Goal: Task Accomplishment & Management: Manage account settings

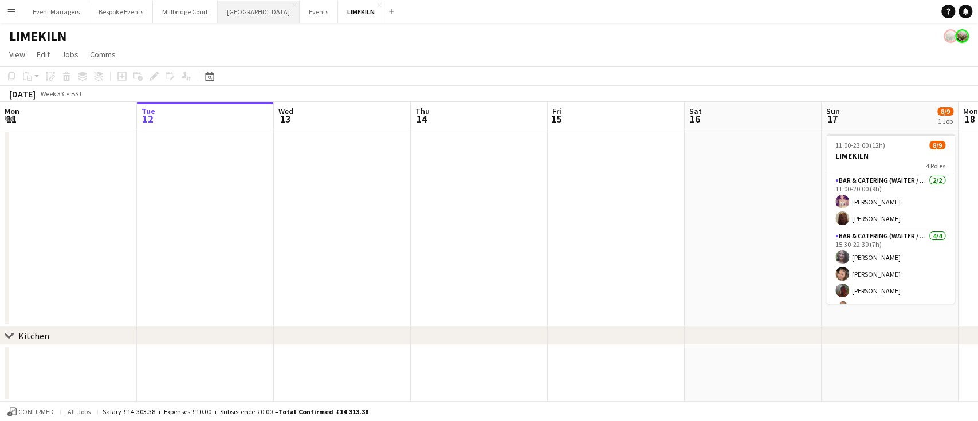
click at [245, 7] on button "[GEOGRAPHIC_DATA] Close" at bounding box center [259, 12] width 82 height 22
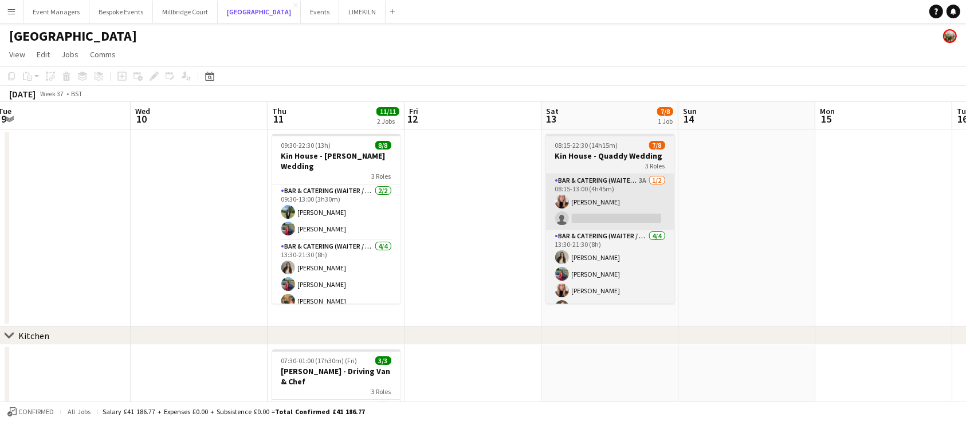
scroll to position [0, 422]
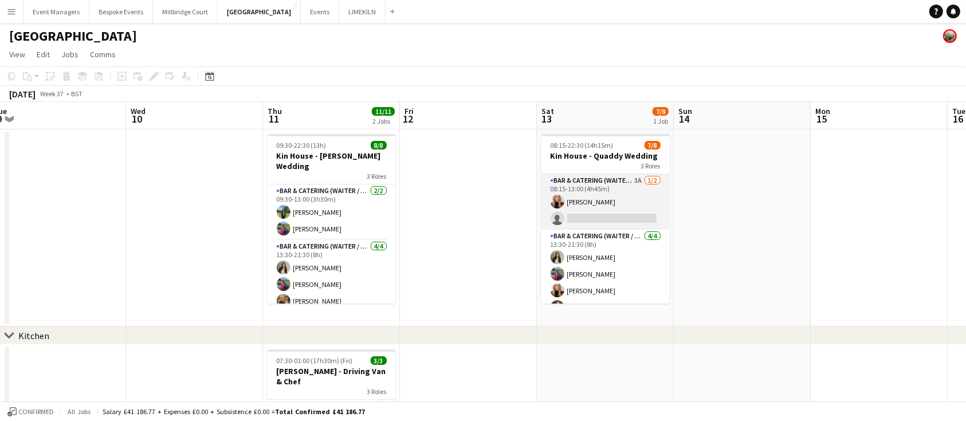
click at [601, 194] on app-card-role "Bar & Catering (Waiter / waitress) 3A [DATE] 08:15-13:00 (4h45m) [PERSON_NAME] …" at bounding box center [605, 202] width 128 height 56
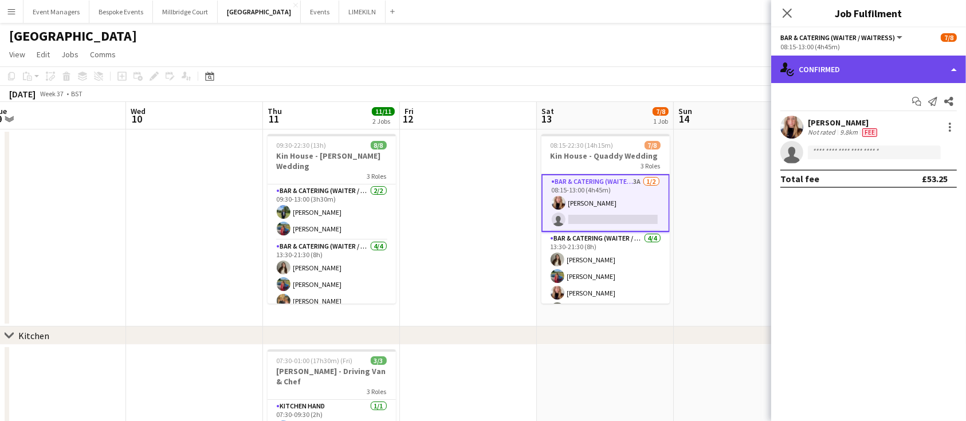
click at [858, 75] on div "single-neutral-actions-check-2 Confirmed" at bounding box center [868, 69] width 195 height 27
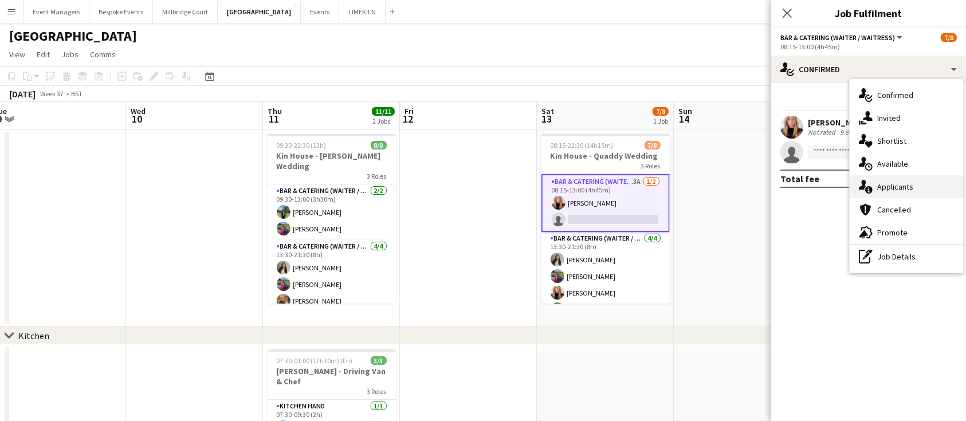
click at [912, 176] on div "single-neutral-actions-information Applicants" at bounding box center [905, 186] width 113 height 23
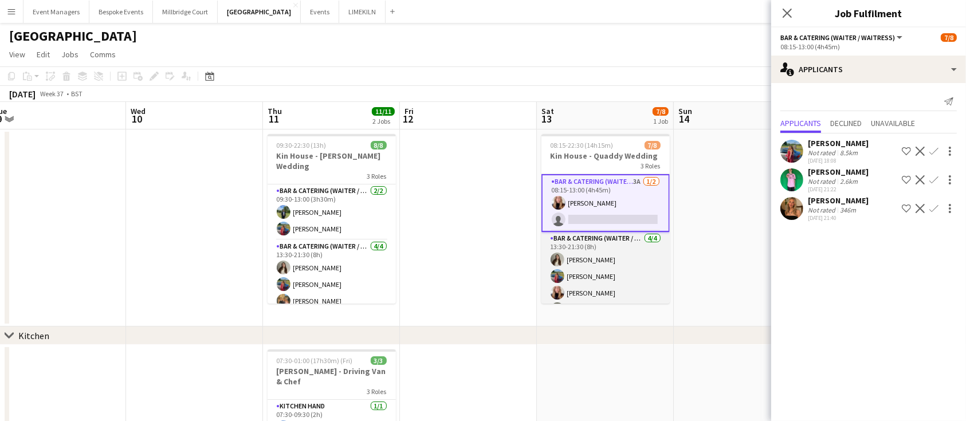
scroll to position [67, 0]
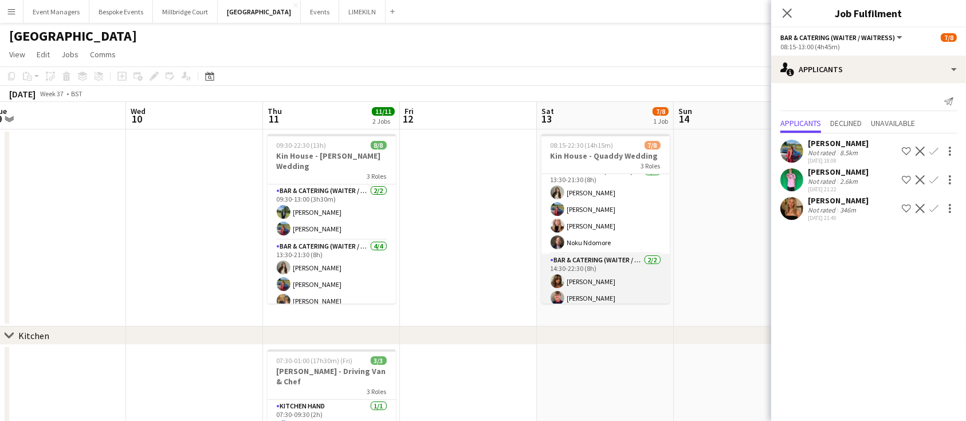
click at [609, 274] on app-card-role "Bar & Catering (Waiter / waitress) [DATE] 14:30-22:30 (8h) [PERSON_NAME] [PERSO…" at bounding box center [605, 282] width 128 height 56
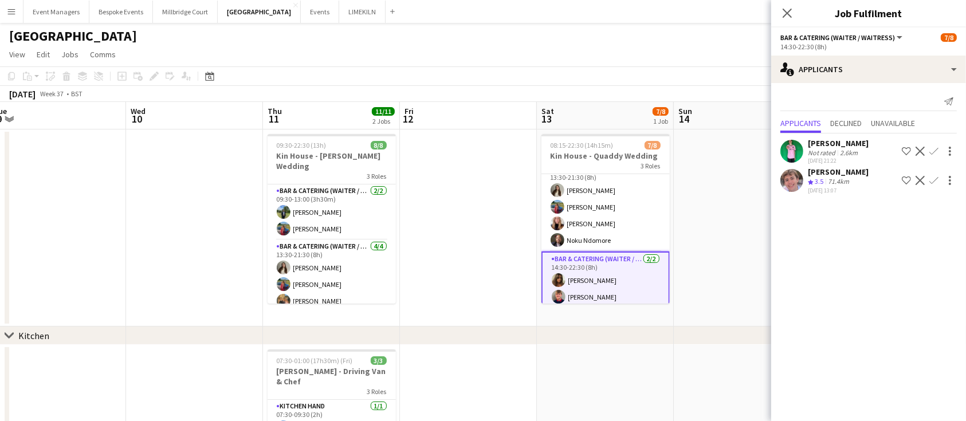
scroll to position [65, 0]
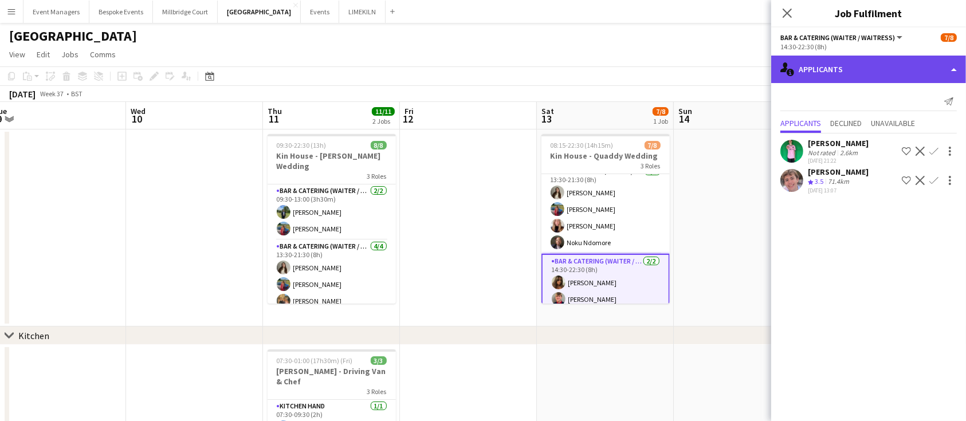
click at [863, 69] on div "single-neutral-actions-information Applicants" at bounding box center [868, 69] width 195 height 27
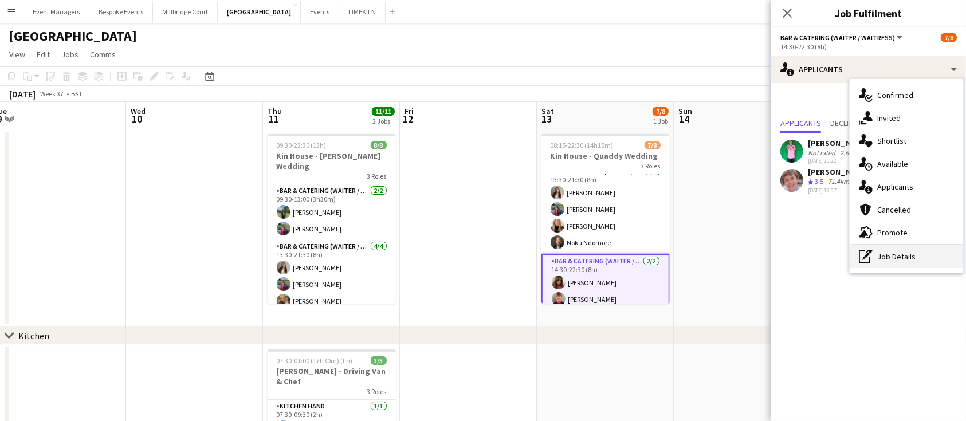
click at [926, 262] on div "pen-write Job Details" at bounding box center [905, 256] width 113 height 23
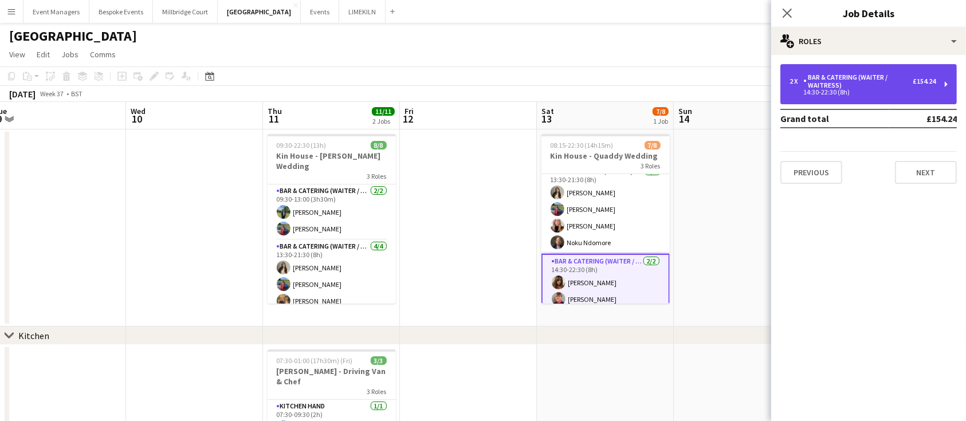
click at [888, 82] on div "Bar & Catering (Waiter / waitress)" at bounding box center [857, 81] width 109 height 16
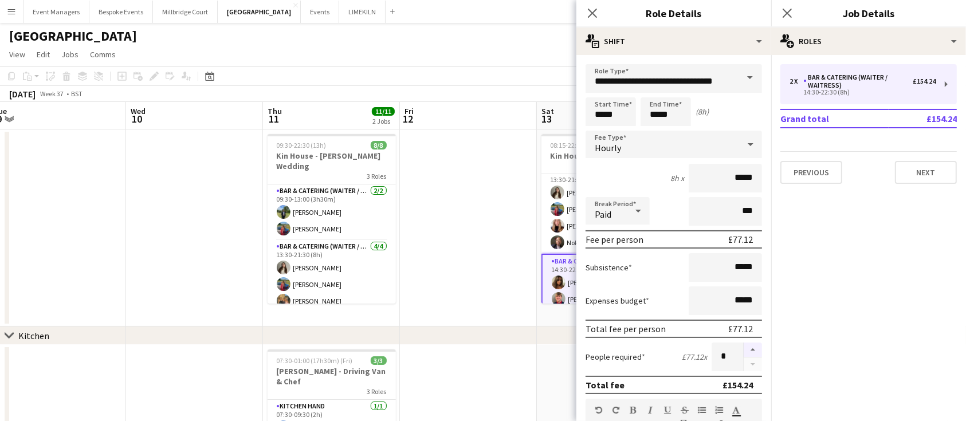
click at [744, 351] on button "button" at bounding box center [753, 350] width 18 height 15
type input "*"
click at [788, 10] on icon "Close pop-in" at bounding box center [786, 12] width 11 height 11
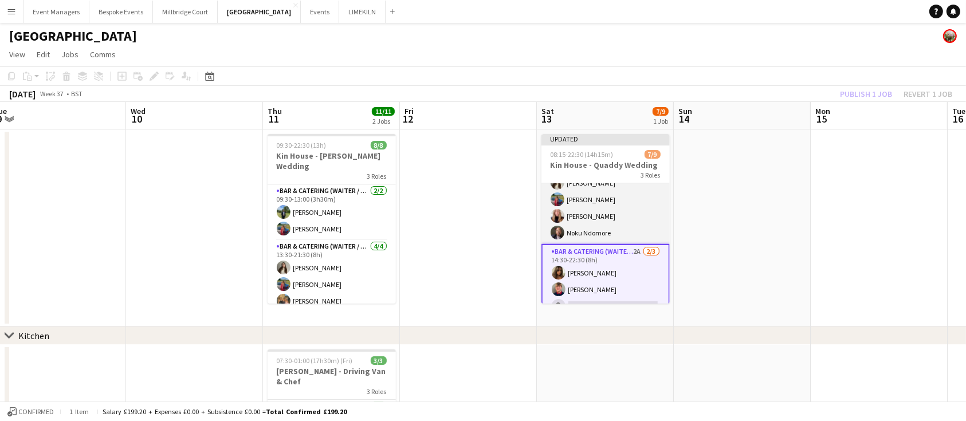
scroll to position [98, 0]
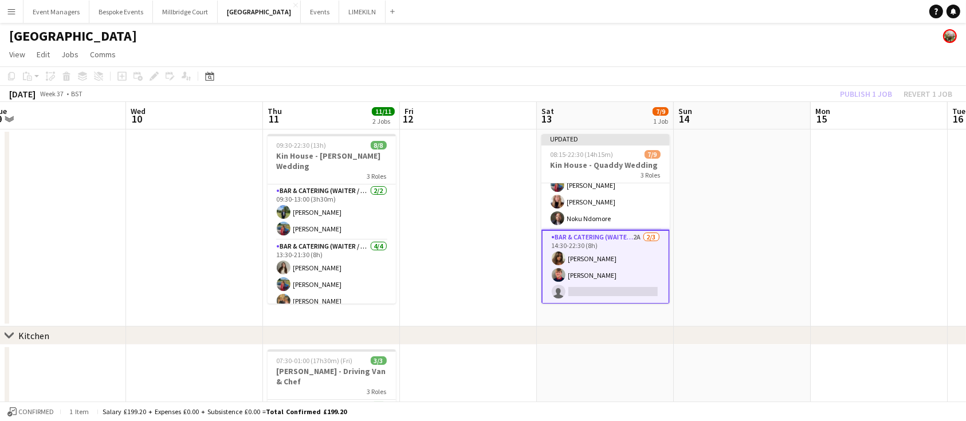
click at [608, 262] on app-card-role "Bar & Catering (Waiter / waitress) 2A [DATE] 14:30-22:30 (8h) [PERSON_NAME] [PE…" at bounding box center [605, 267] width 128 height 74
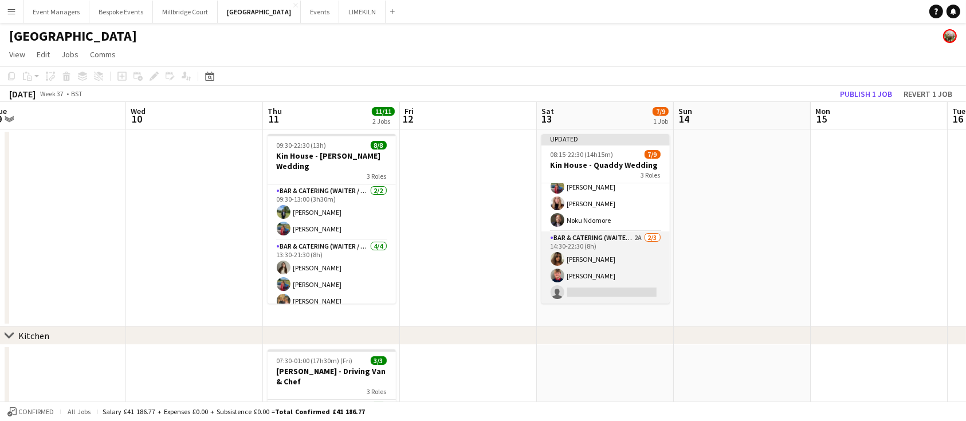
click at [608, 262] on app-card-role "Bar & Catering (Waiter / waitress) 2A [DATE] 14:30-22:30 (8h) [PERSON_NAME] [PE…" at bounding box center [605, 267] width 128 height 72
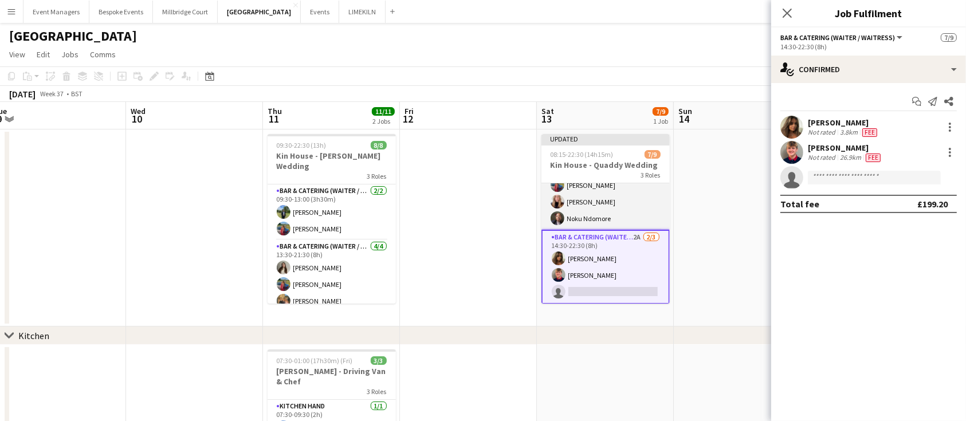
click at [637, 191] on app-card-role "Bar & Catering (Waiter / waitress) [DATE] 13:30-21:30 (8h) [PERSON_NAME] [PERSO…" at bounding box center [605, 185] width 128 height 89
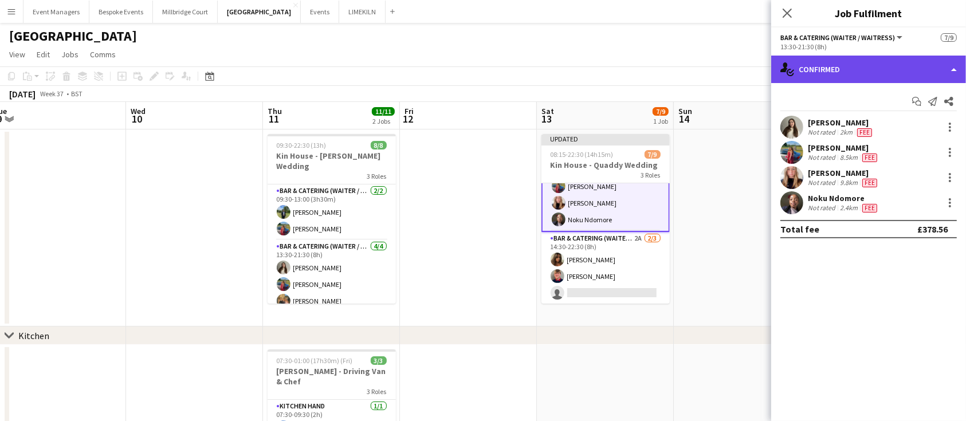
click at [884, 74] on div "single-neutral-actions-check-2 Confirmed" at bounding box center [868, 69] width 195 height 27
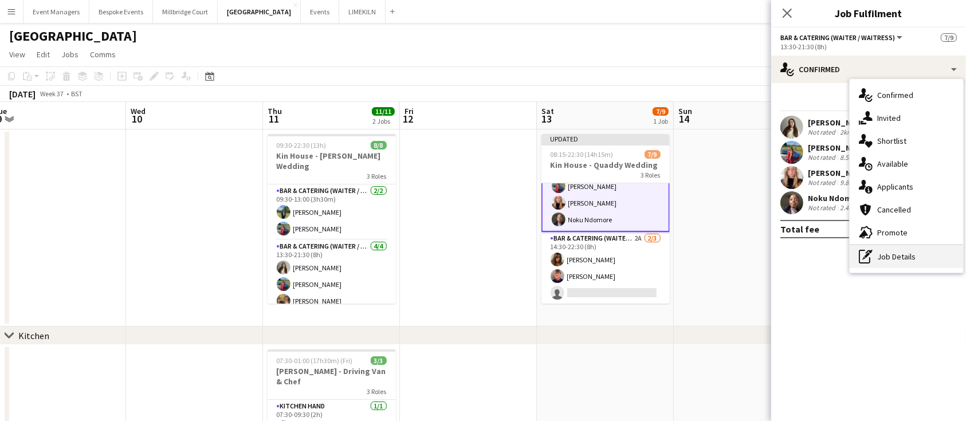
click at [910, 254] on div "pen-write Job Details" at bounding box center [905, 256] width 113 height 23
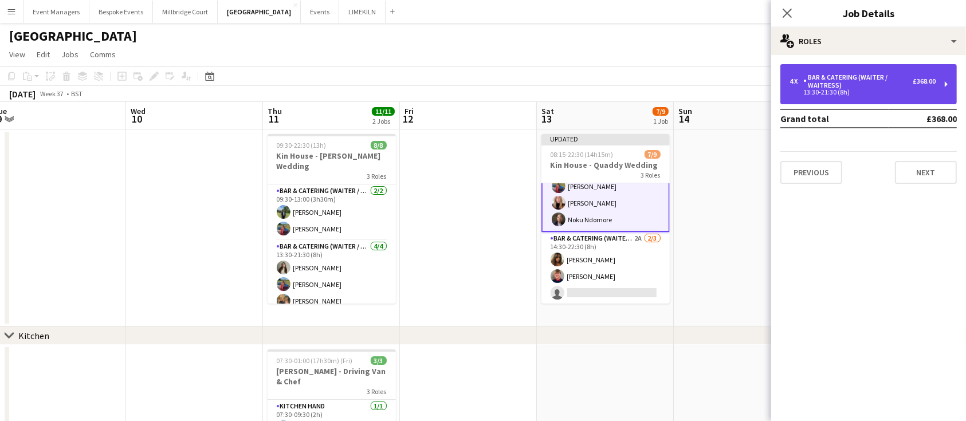
click at [872, 74] on div "Bar & Catering (Waiter / waitress)" at bounding box center [857, 81] width 109 height 16
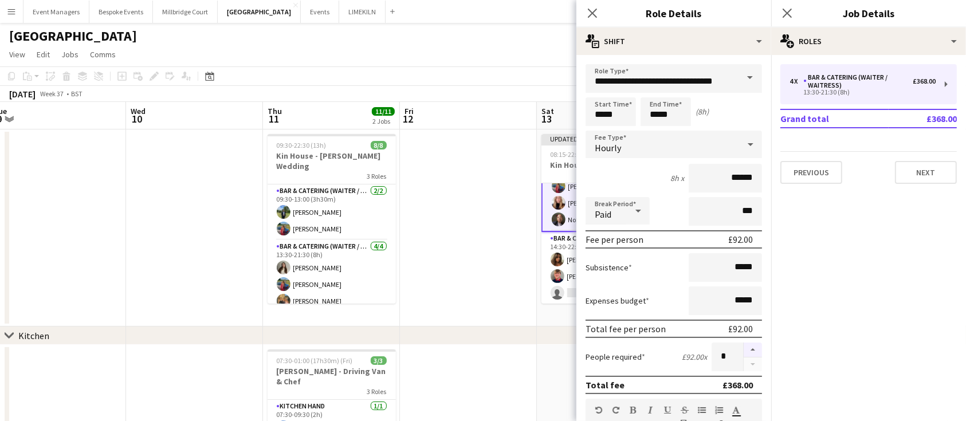
click at [744, 346] on button "button" at bounding box center [753, 350] width 18 height 15
type input "*"
click at [792, 19] on app-icon "Close pop-in" at bounding box center [787, 13] width 17 height 17
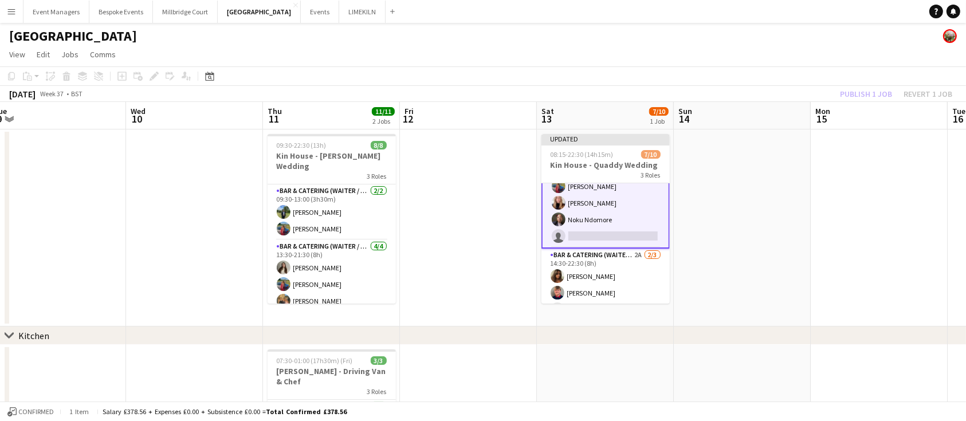
click at [597, 222] on app-card-role "Bar & Catering (Waiter / waitress) 5A [DATE] 13:30-21:30 (8h) [PERSON_NAME] [PE…" at bounding box center [605, 195] width 128 height 108
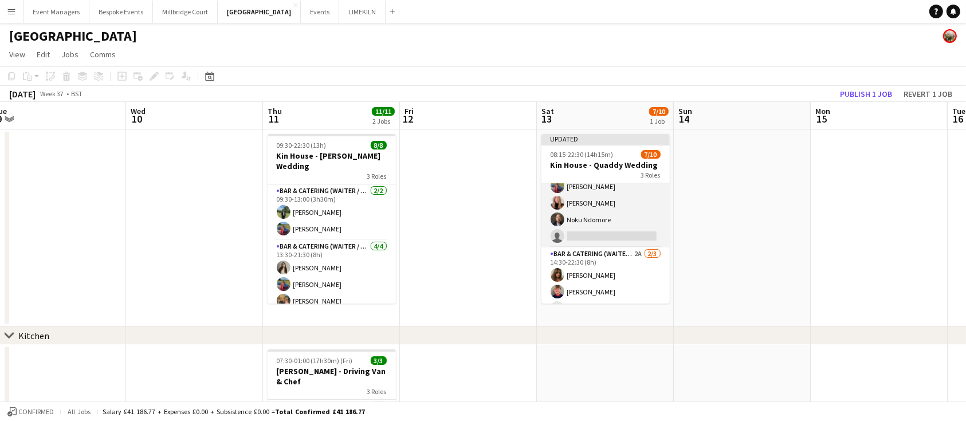
click at [597, 222] on app-card-role "Bar & Catering (Waiter / waitress) 5A [DATE] 13:30-21:30 (8h) [PERSON_NAME] [PE…" at bounding box center [605, 194] width 128 height 105
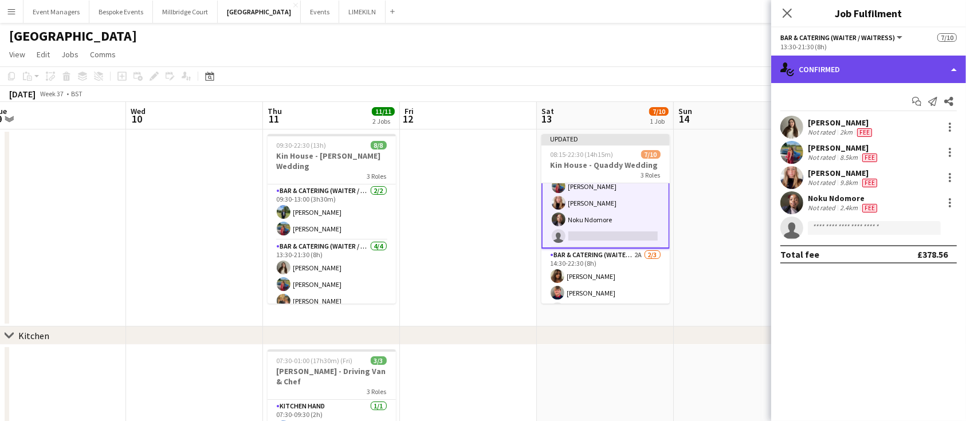
click at [870, 61] on div "single-neutral-actions-check-2 Confirmed" at bounding box center [868, 69] width 195 height 27
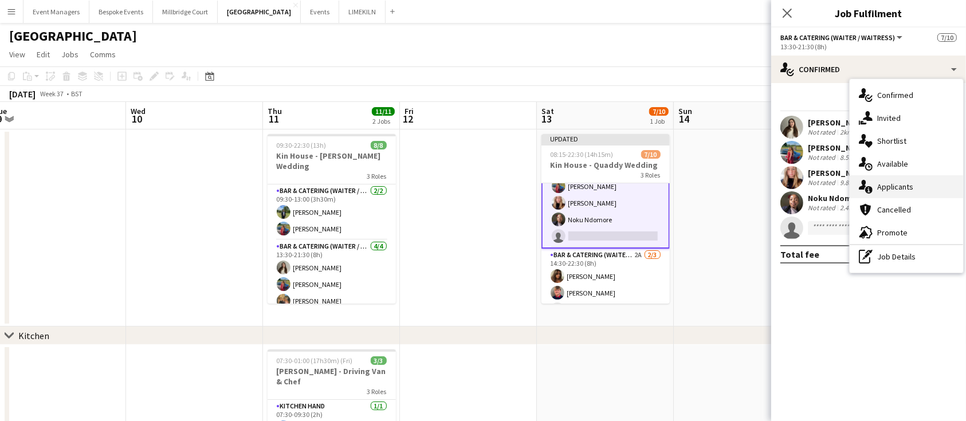
click at [914, 188] on div "single-neutral-actions-information Applicants" at bounding box center [905, 186] width 113 height 23
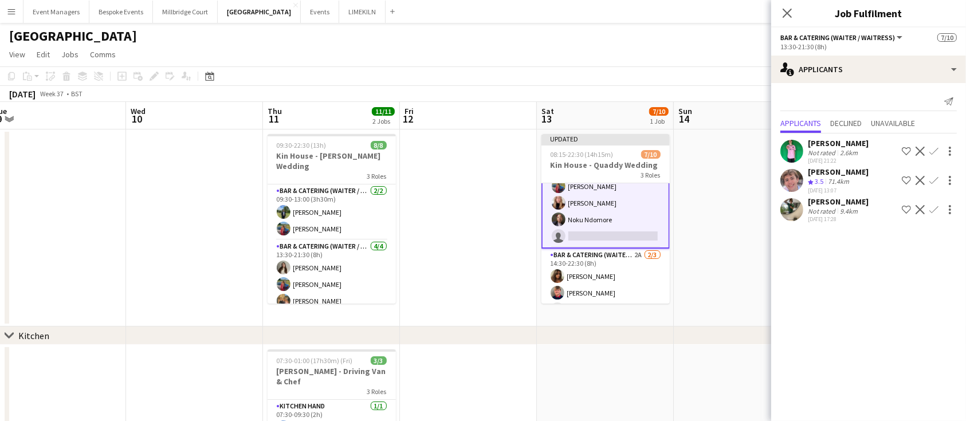
click at [933, 210] on app-icon "Confirm" at bounding box center [933, 209] width 9 height 9
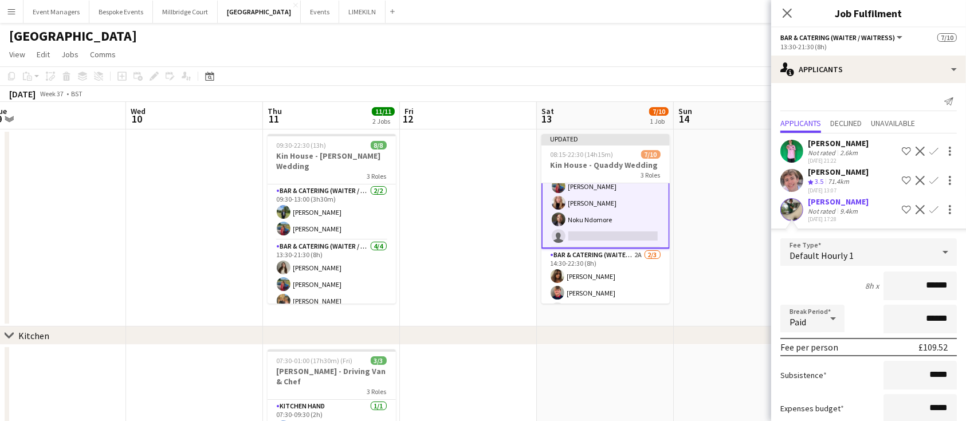
scroll to position [70, 0]
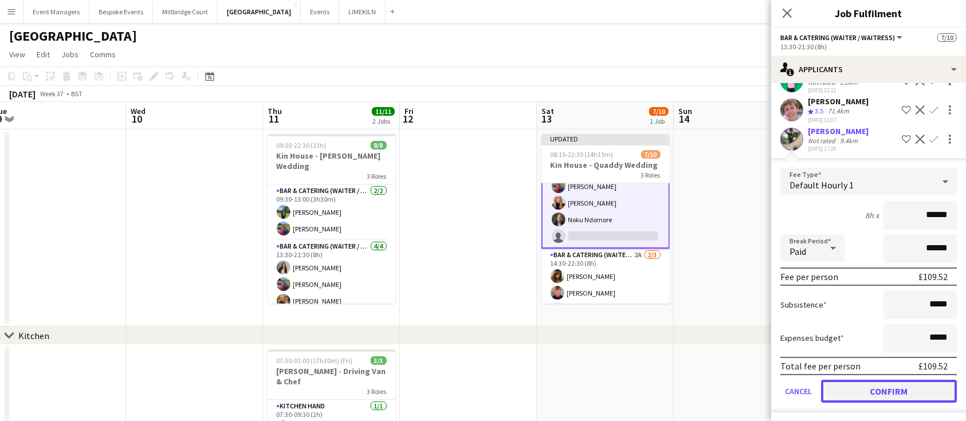
click at [892, 398] on button "Confirm" at bounding box center [889, 391] width 136 height 23
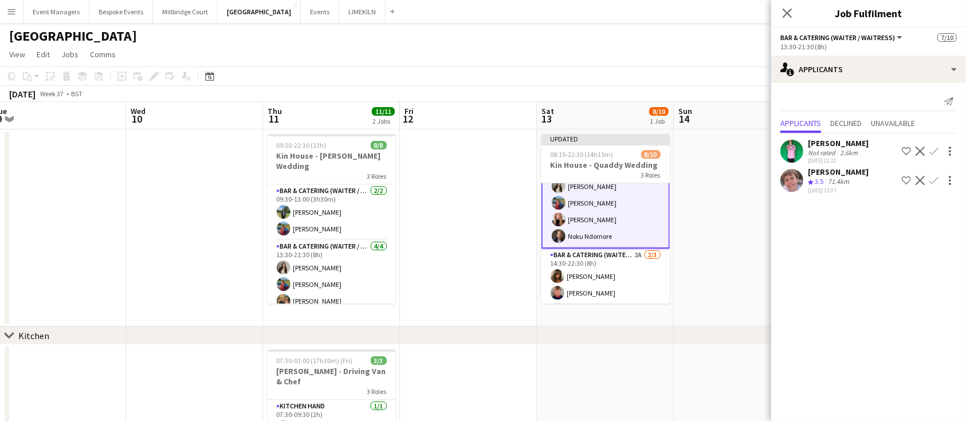
scroll to position [0, 0]
click at [787, 12] on icon at bounding box center [786, 12] width 11 height 11
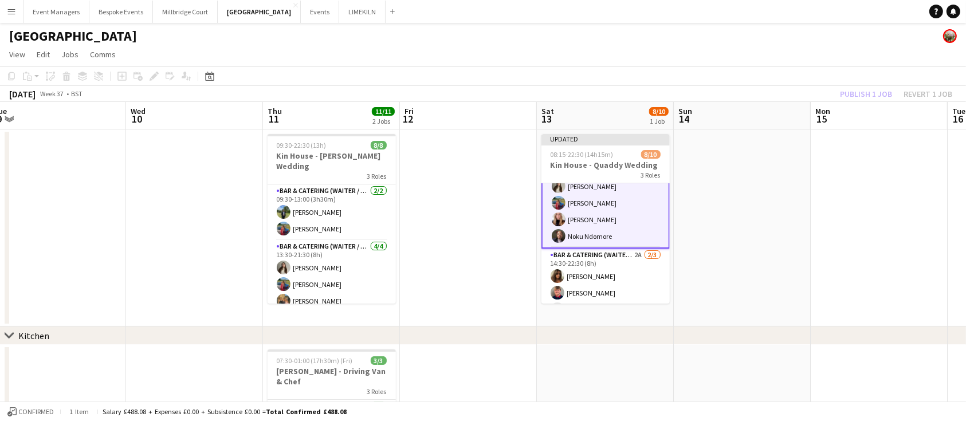
click at [874, 93] on div "Publish 1 job Revert 1 job" at bounding box center [896, 93] width 140 height 15
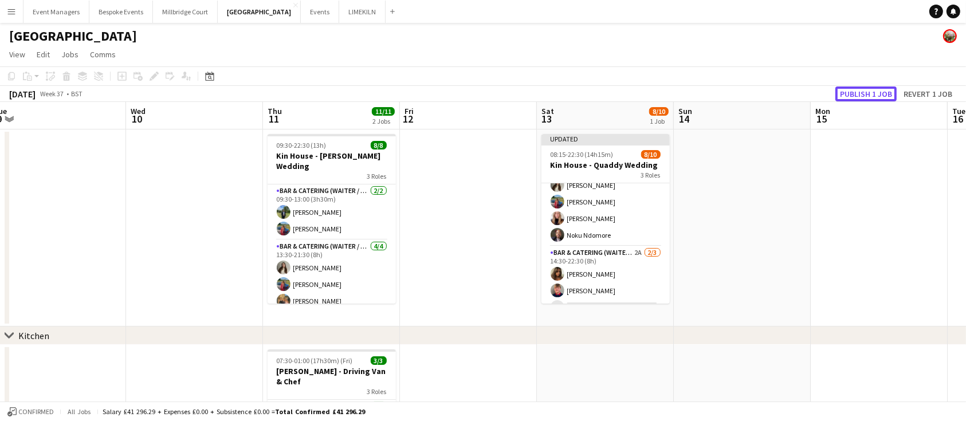
click at [874, 93] on button "Publish 1 job" at bounding box center [865, 93] width 61 height 15
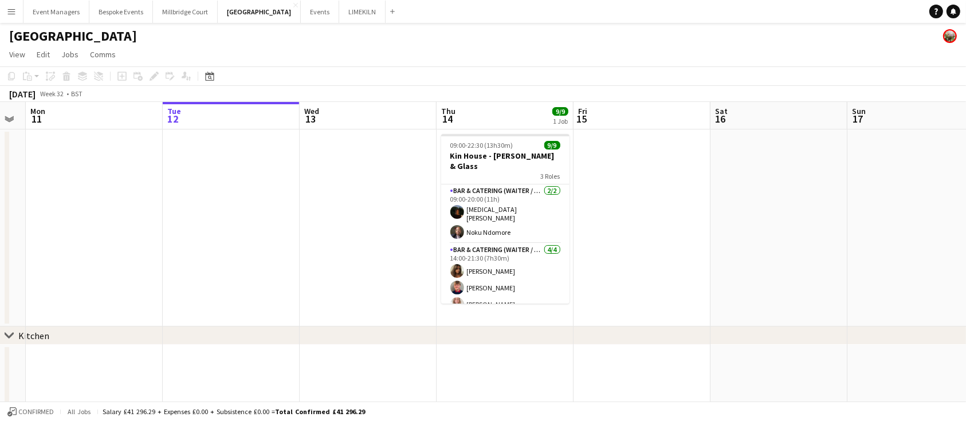
scroll to position [0, 523]
